Goal: Find specific page/section: Find specific page/section

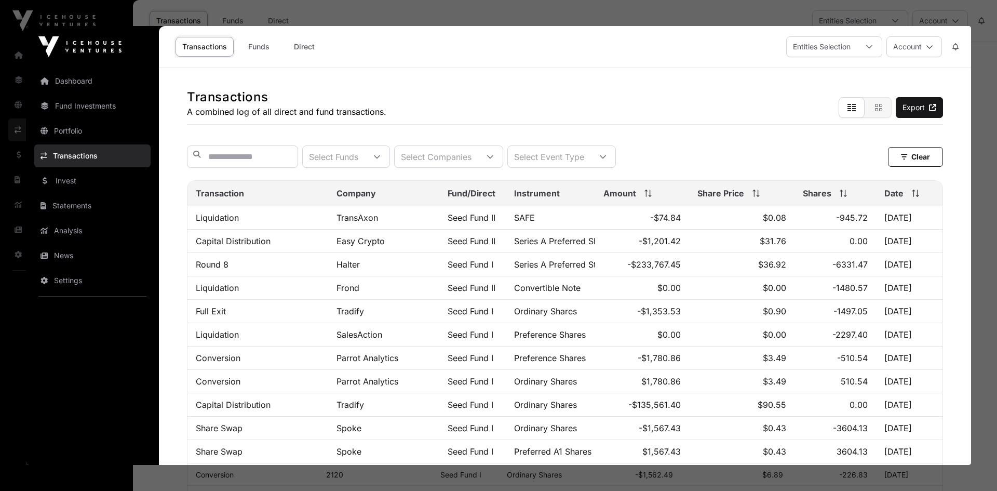
click link "Transactions"
click at [989, 216] on div at bounding box center [498, 245] width 997 height 491
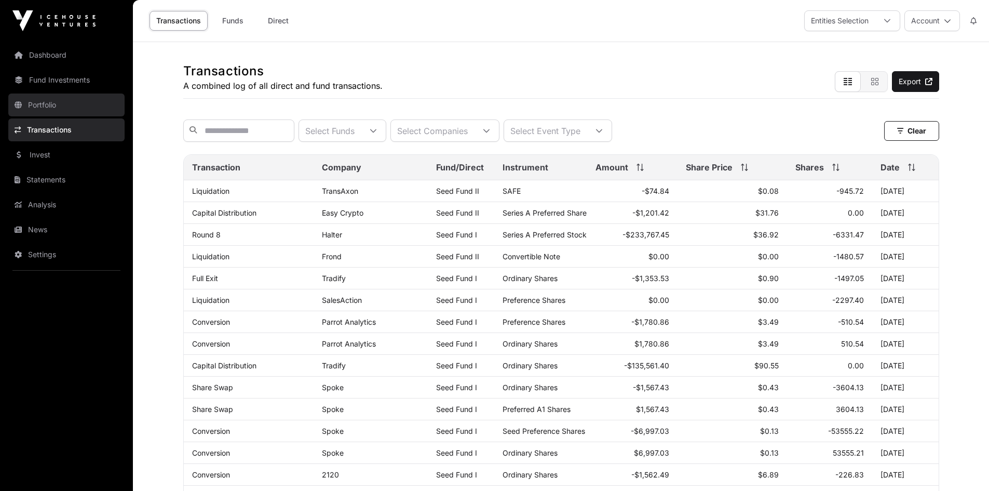
click at [57, 100] on link "Portfolio" at bounding box center [66, 104] width 116 height 23
click at [61, 116] on nav "Dashboard Fund Investments Portfolio Transactions Invest Statements Analysis Ne…" at bounding box center [66, 262] width 133 height 441
click at [62, 106] on link "Portfolio" at bounding box center [66, 104] width 116 height 23
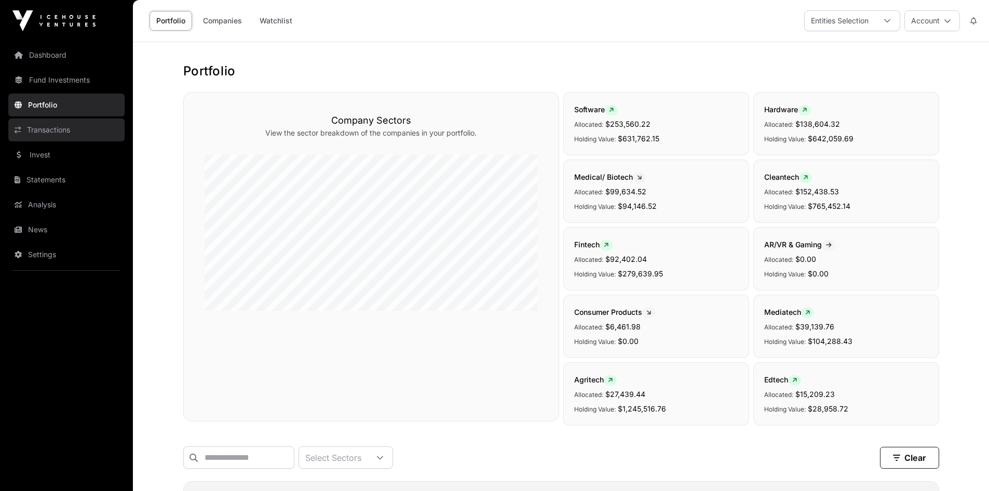
click at [43, 141] on link "Transactions" at bounding box center [66, 129] width 116 height 23
click at [46, 139] on link "Transactions" at bounding box center [66, 129] width 116 height 23
